Goal: Task Accomplishment & Management: Use online tool/utility

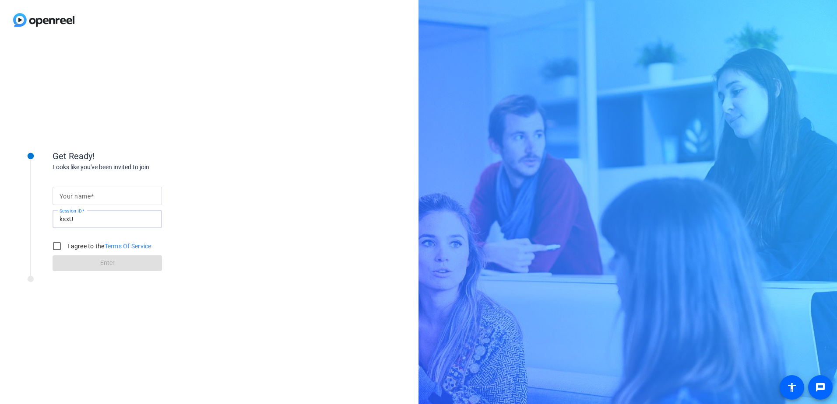
drag, startPoint x: 82, startPoint y: 223, endPoint x: 51, endPoint y: 220, distance: 31.7
click at [51, 220] on div "Get Ready! Looks like you've been invited to join Your name Session ID ksxU I a…" at bounding box center [118, 205] width 219 height 142
click at [65, 196] on mat-label "Your name" at bounding box center [75, 196] width 31 height 7
click at [65, 196] on input "Your name" at bounding box center [107, 196] width 95 height 11
type input "[PERSON_NAME]"
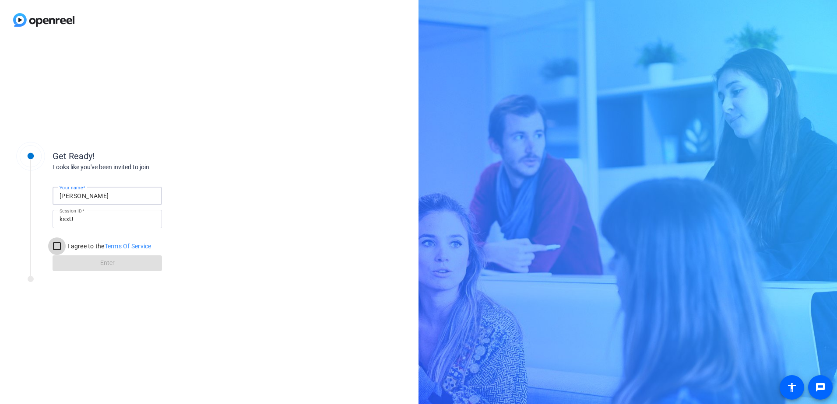
click at [59, 245] on input "I agree to the Terms Of Service" at bounding box center [57, 247] width 18 height 18
checkbox input "true"
click at [119, 259] on span at bounding box center [107, 263] width 109 height 21
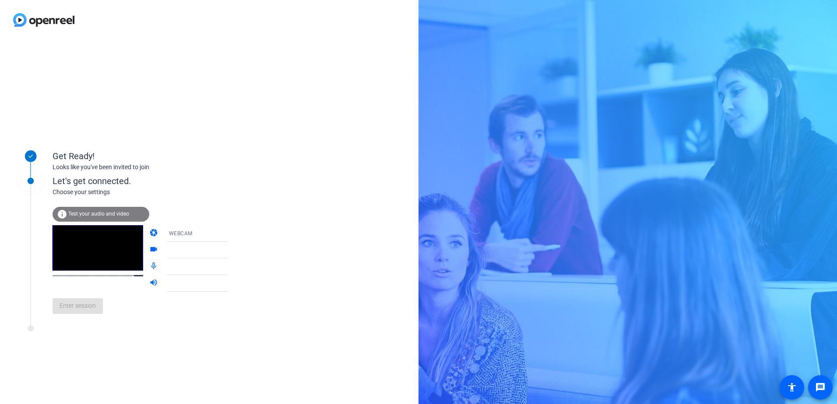
click at [176, 233] on span "WEBCAM" at bounding box center [181, 234] width 24 height 6
click at [174, 250] on span "WEBCAM" at bounding box center [167, 250] width 23 height 11
click at [169, 236] on span "WEBCAM" at bounding box center [181, 234] width 24 height 6
click at [178, 268] on span "DESKTOP" at bounding box center [168, 268] width 25 height 11
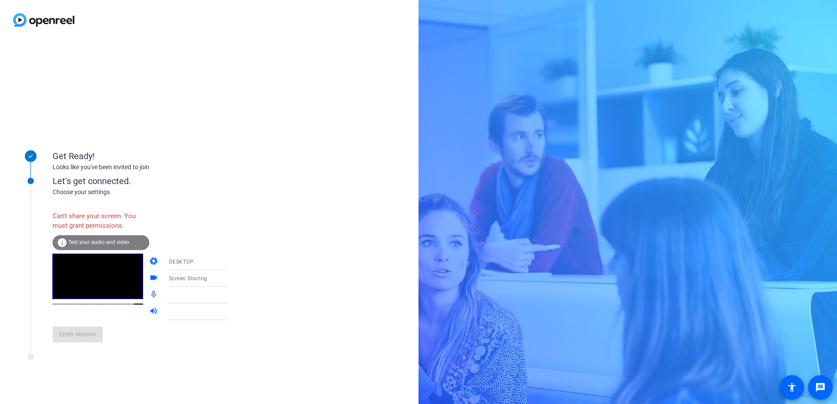
click at [211, 261] on div "DESKTOP" at bounding box center [202, 261] width 66 height 11
click at [172, 277] on span "WEBCAM" at bounding box center [167, 279] width 23 height 11
click at [80, 240] on span "Test your audio and video" at bounding box center [98, 242] width 61 height 6
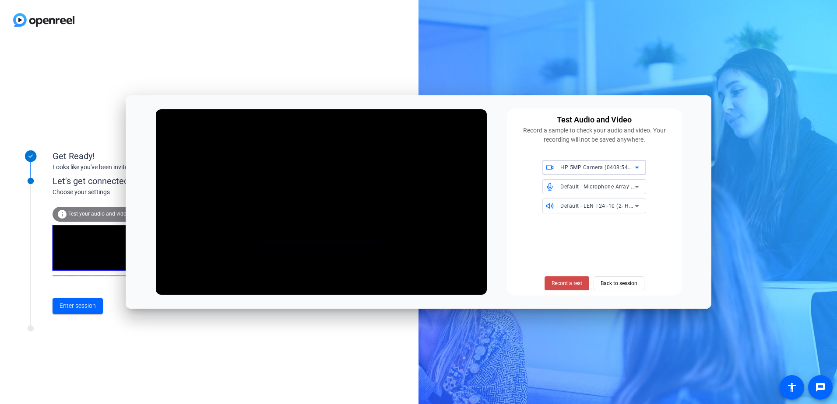
click at [571, 284] on span "Record a test" at bounding box center [566, 284] width 31 height 8
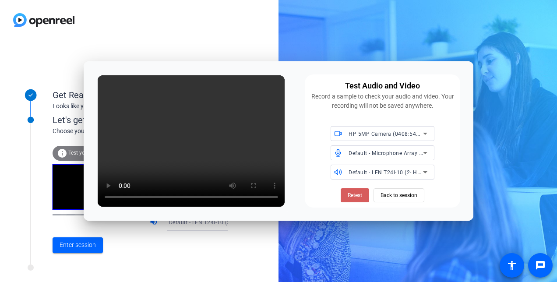
click at [354, 197] on span "Retest" at bounding box center [354, 195] width 14 height 8
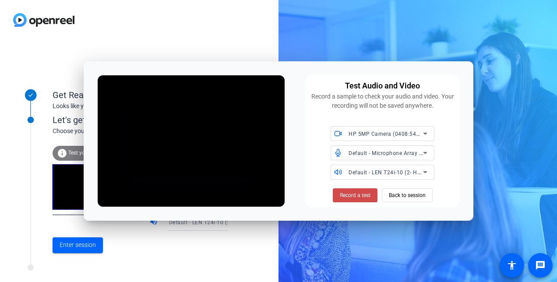
click at [369, 194] on span "Record a test" at bounding box center [355, 195] width 31 height 8
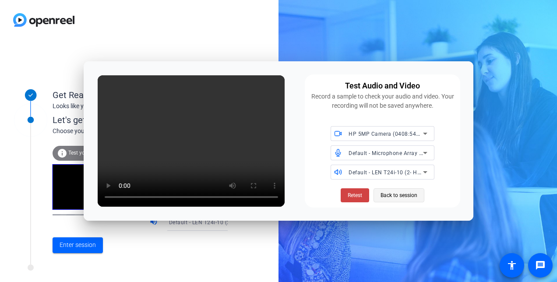
click at [397, 196] on span "Back to session" at bounding box center [398, 195] width 37 height 17
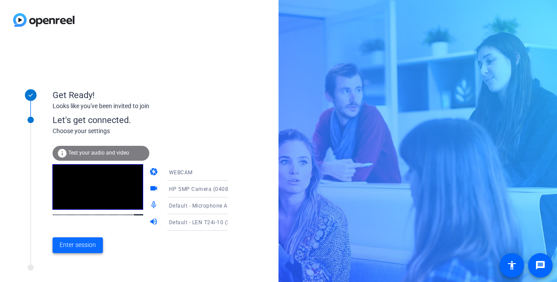
click at [89, 245] on span "Enter session" at bounding box center [78, 244] width 36 height 9
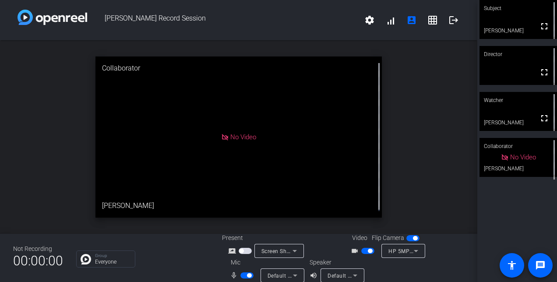
click at [241, 247] on mat-slide-toggle at bounding box center [245, 250] width 15 height 9
drag, startPoint x: 240, startPoint y: 249, endPoint x: 248, endPoint y: 250, distance: 7.5
click at [248, 250] on button "button" at bounding box center [244, 251] width 13 height 6
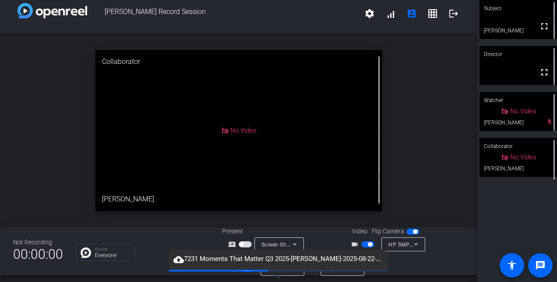
scroll to position [10, 0]
